Goal: Find specific page/section: Find specific page/section

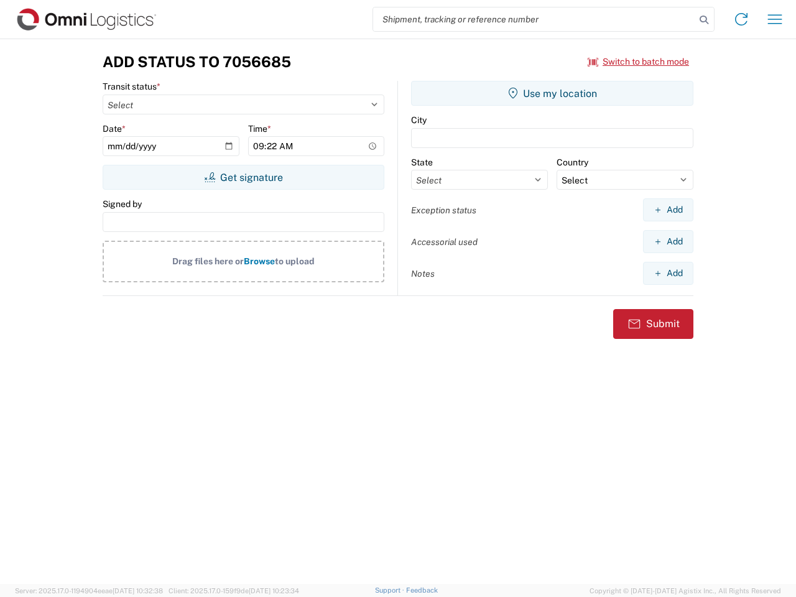
click at [534, 19] on input "search" at bounding box center [534, 19] width 322 height 24
click at [704, 20] on icon at bounding box center [703, 19] width 17 height 17
click at [741, 19] on icon at bounding box center [741, 19] width 20 height 20
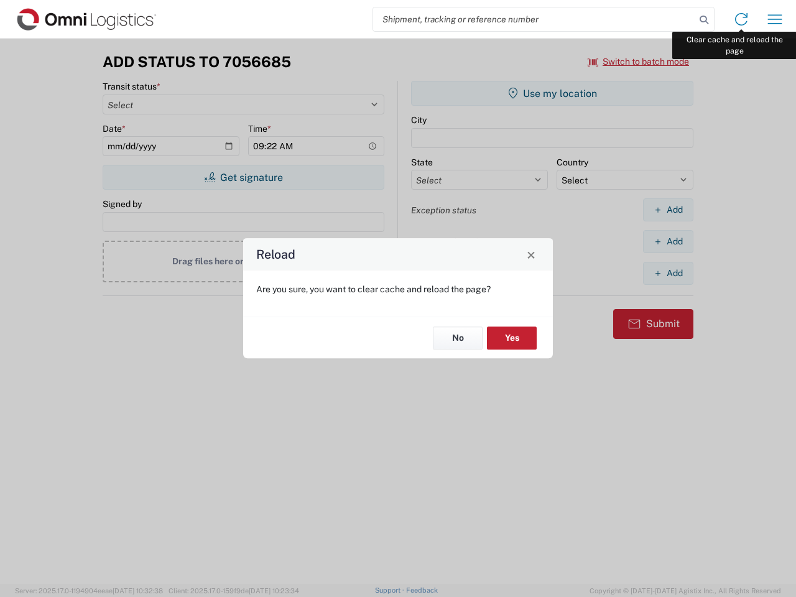
click at [775, 19] on div "Reload Are you sure, you want to clear cache and reload the page? No Yes" at bounding box center [398, 298] width 796 height 597
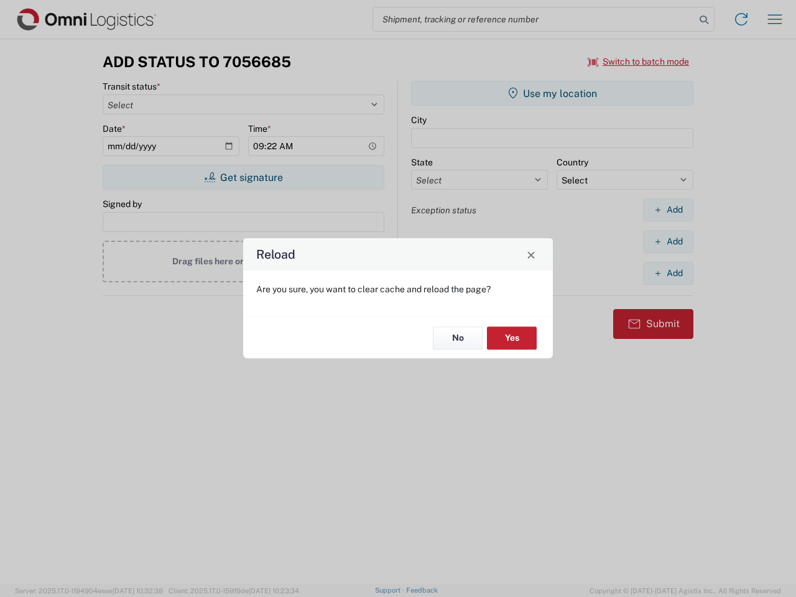
click at [638, 62] on div "Reload Are you sure, you want to clear cache and reload the page? No Yes" at bounding box center [398, 298] width 796 height 597
click at [243, 177] on div "Reload Are you sure, you want to clear cache and reload the page? No Yes" at bounding box center [398, 298] width 796 height 597
click at [552, 93] on div "Reload Are you sure, you want to clear cache and reload the page? No Yes" at bounding box center [398, 298] width 796 height 597
click at [668, 209] on div "Reload Are you sure, you want to clear cache and reload the page? No Yes" at bounding box center [398, 298] width 796 height 597
click at [668, 241] on div "Reload Are you sure, you want to clear cache and reload the page? No Yes" at bounding box center [398, 298] width 796 height 597
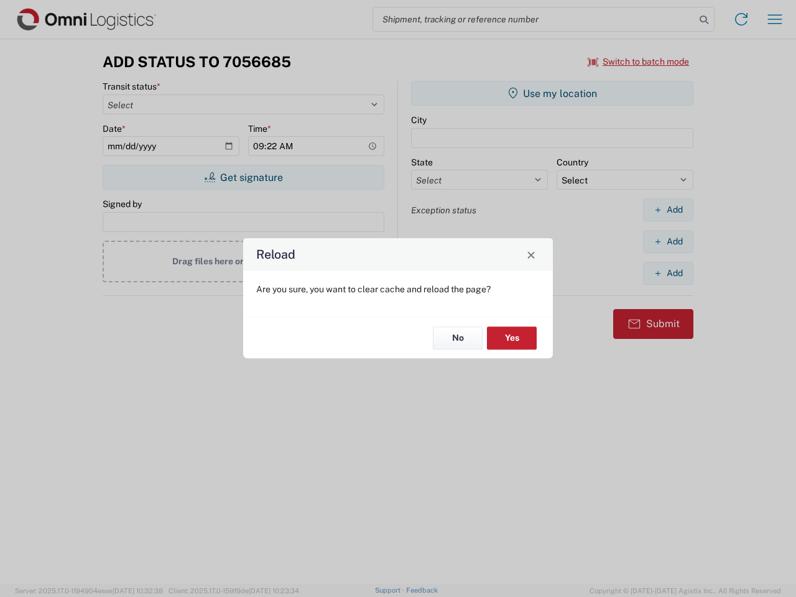
click at [668, 273] on div "Reload Are you sure, you want to clear cache and reload the page? No Yes" at bounding box center [398, 298] width 796 height 597
